Goal: Check status

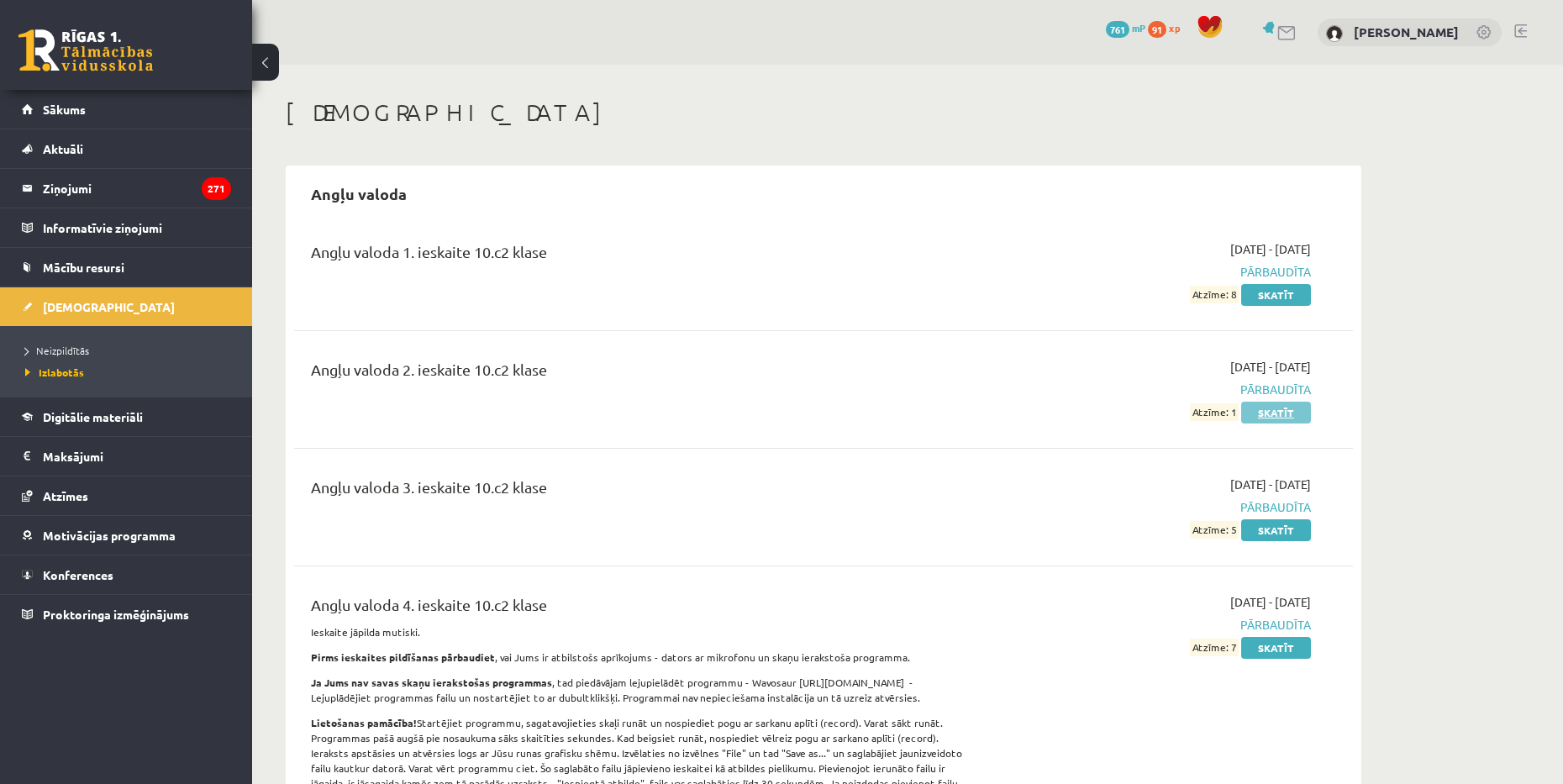
click at [1281, 403] on link "Skatīt" at bounding box center [1276, 412] width 70 height 22
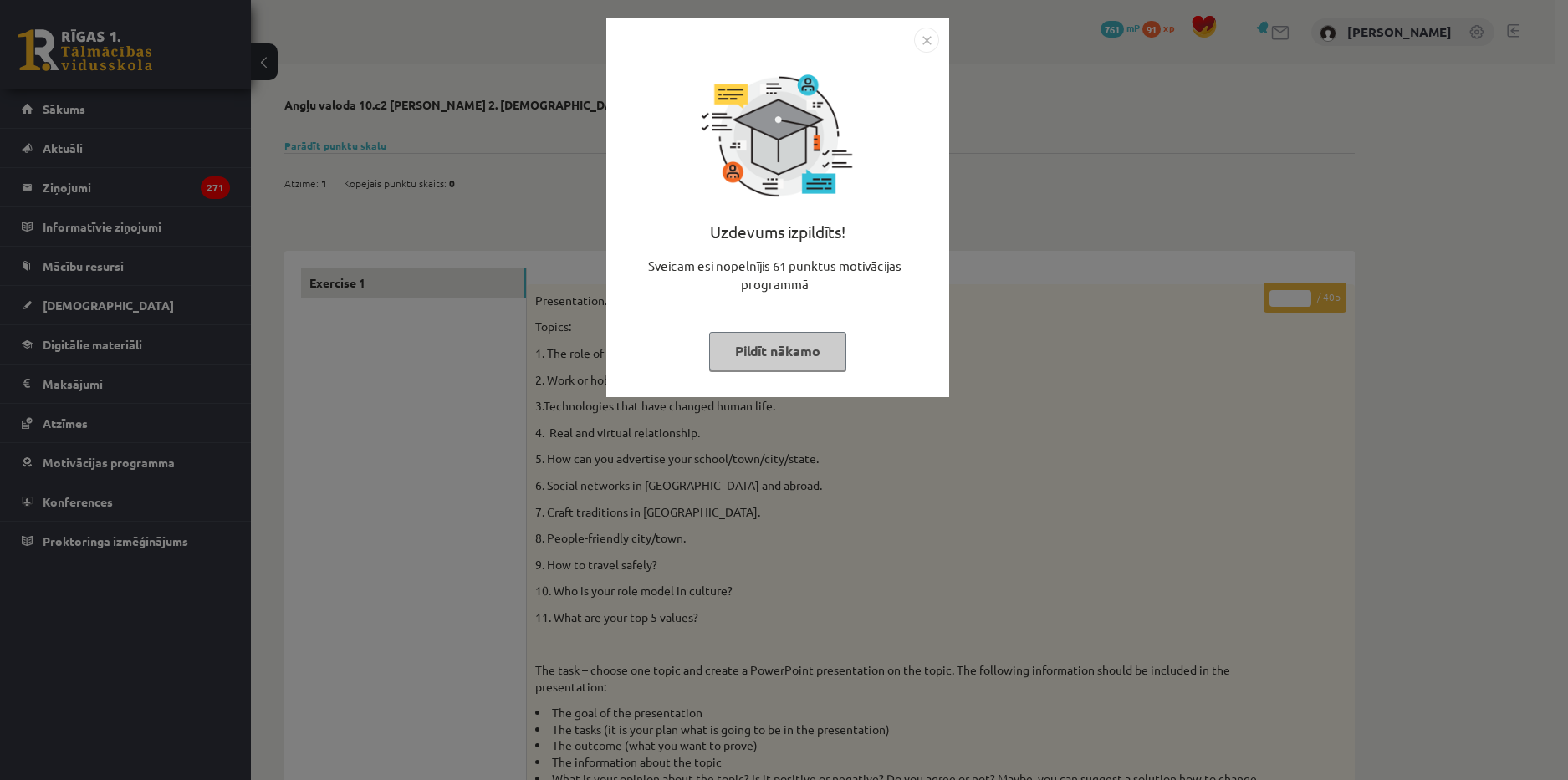
click at [930, 34] on img "Close" at bounding box center [926, 40] width 25 height 25
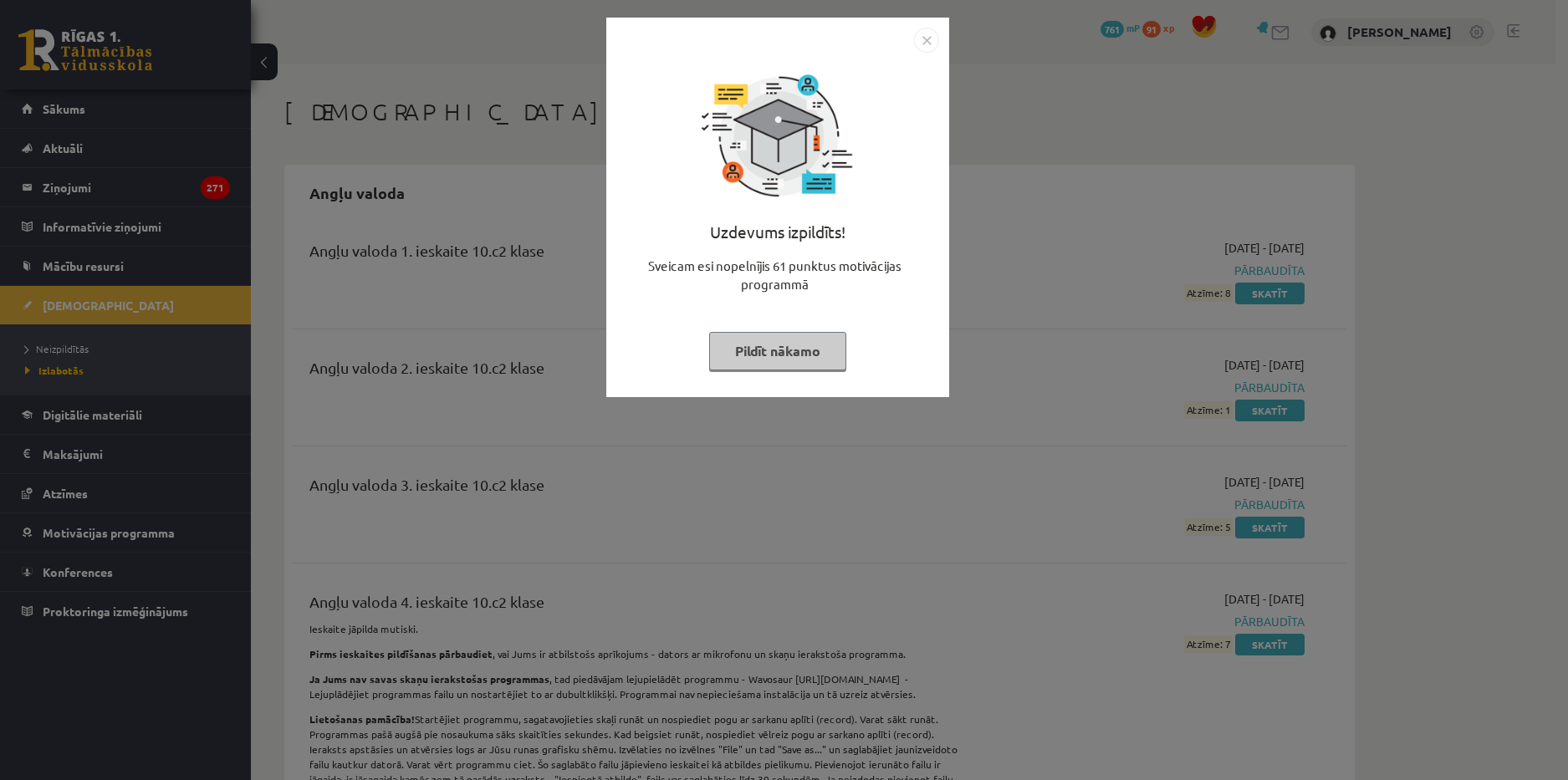
click at [970, 144] on div "Uzdevums izpildīts! Sveicam esi nopelnījis 61 punktus motivācijas programmā Pil…" at bounding box center [784, 390] width 1568 height 780
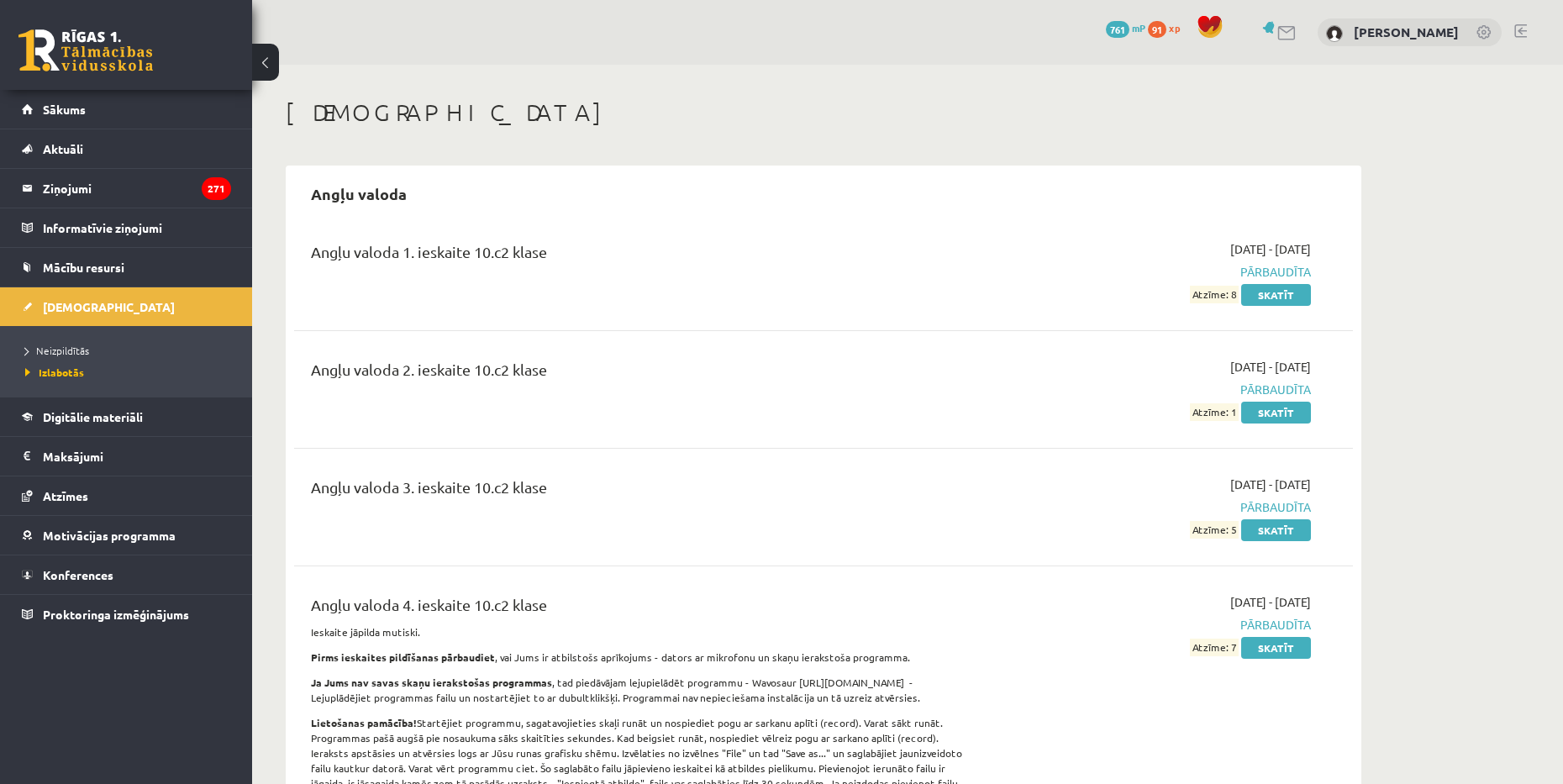
click at [89, 339] on ul "Neizpildītās Izlabotās" at bounding box center [126, 360] width 252 height 70
click at [75, 354] on span "Neizpildītās" at bounding box center [57, 351] width 64 height 14
